Goal: Information Seeking & Learning: Learn about a topic

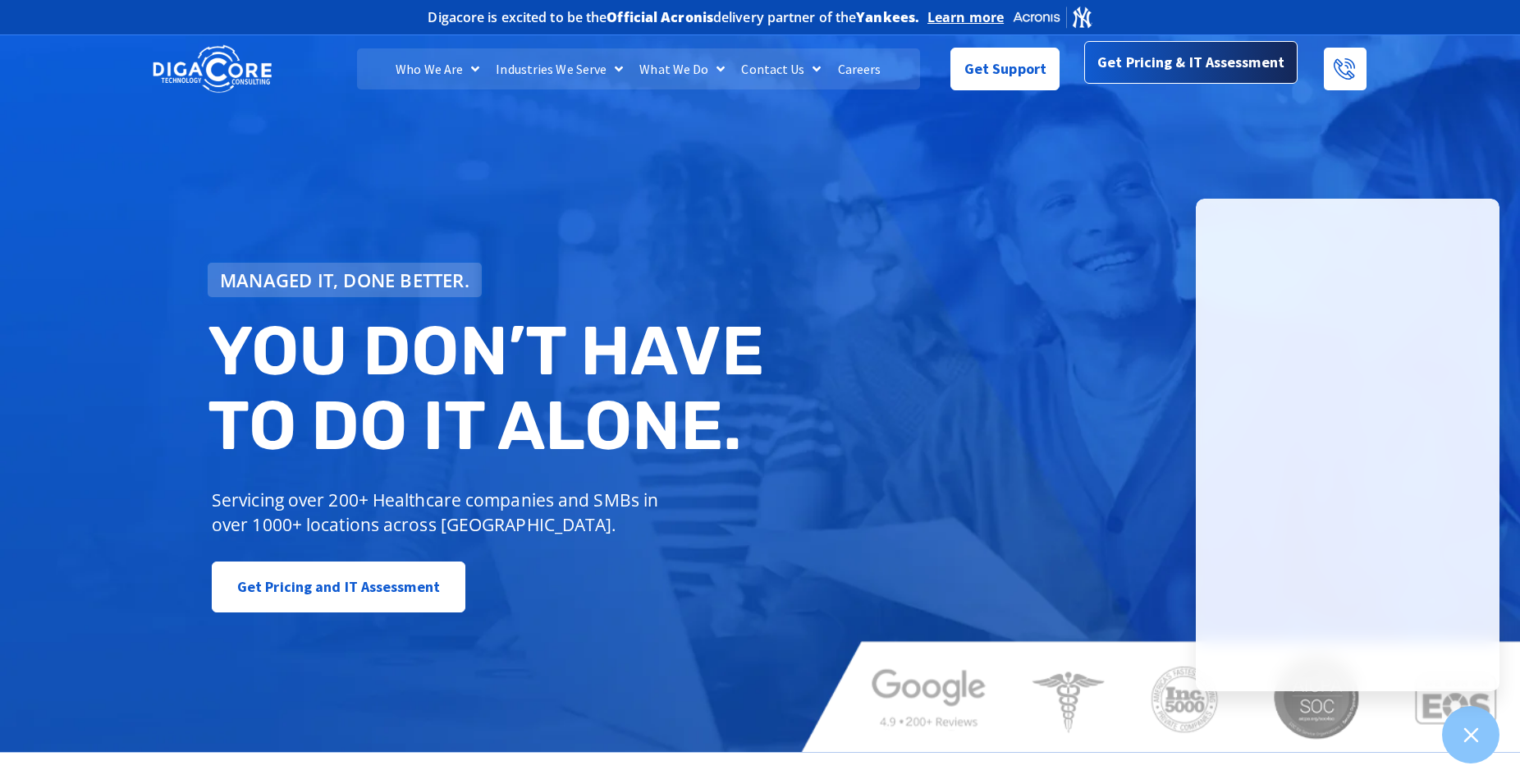
click at [1178, 71] on span "Get Pricing & IT Assessment" at bounding box center [1191, 63] width 187 height 33
click at [80, 140] on div "Managed IT, done better. You don’t have to do IT alone. Servicing over 200+ Hea…" at bounding box center [760, 391] width 1520 height 721
